Goal: Transaction & Acquisition: Purchase product/service

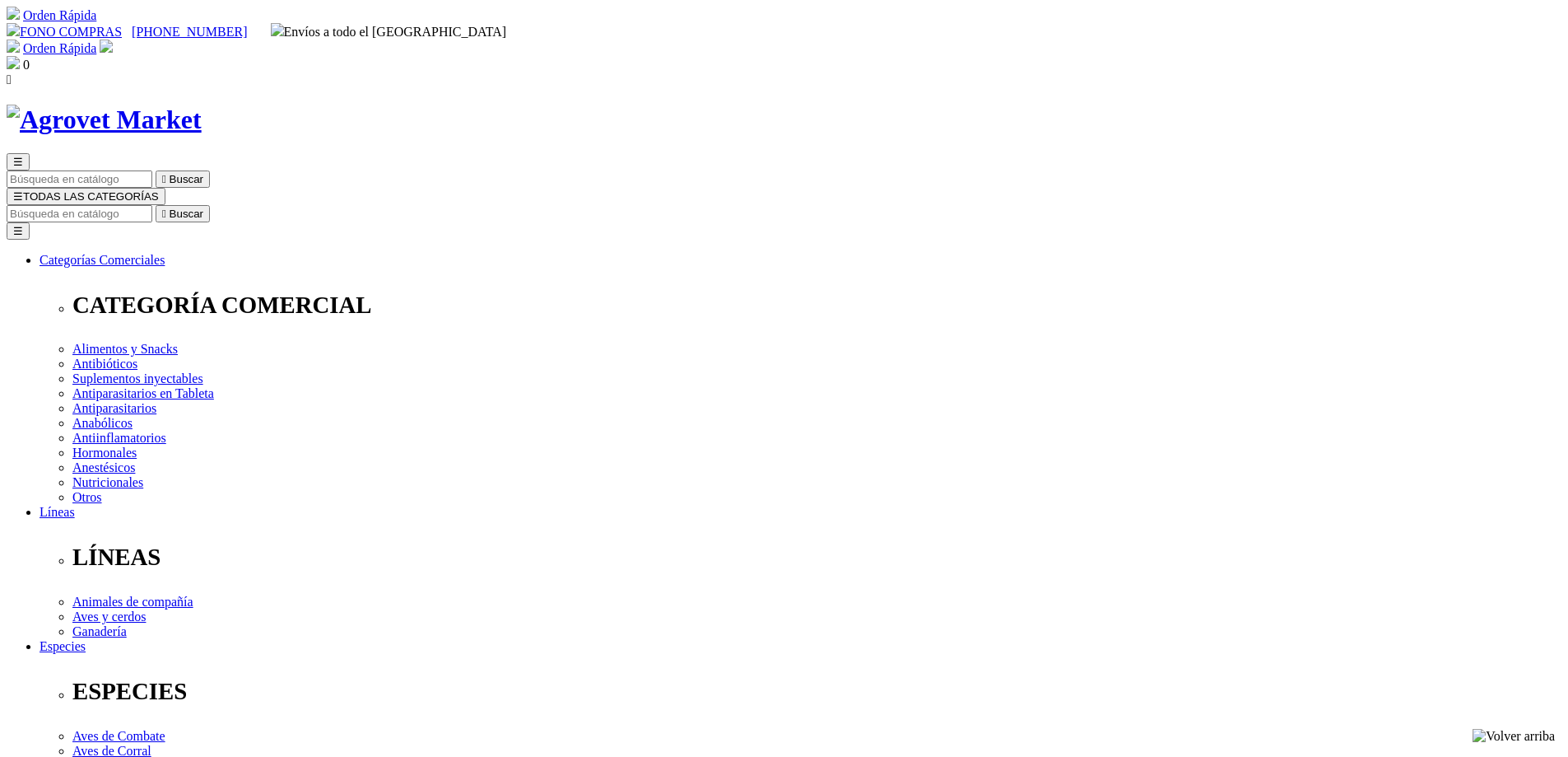
click at [152, 205] on input "Buscar" at bounding box center [79, 214] width 145 height 18
type input "PEN S"
